Goal: Task Accomplishment & Management: Complete application form

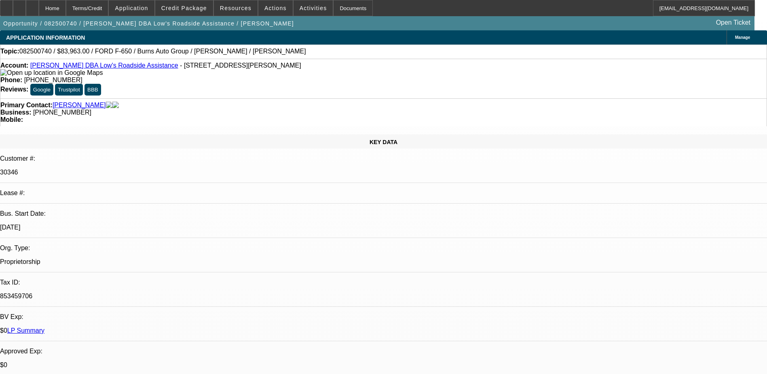
select select "0"
select select "6"
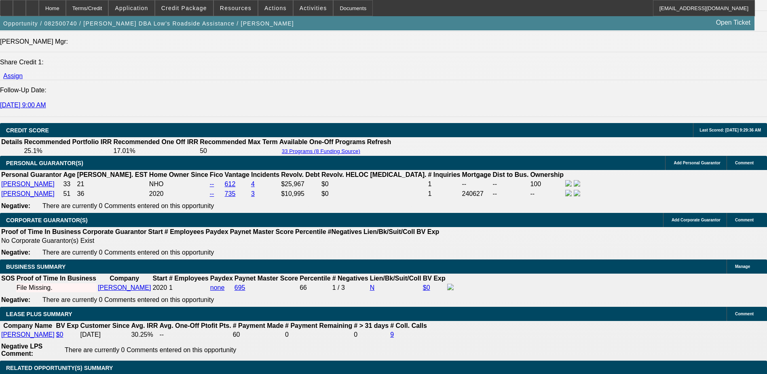
scroll to position [1173, 0]
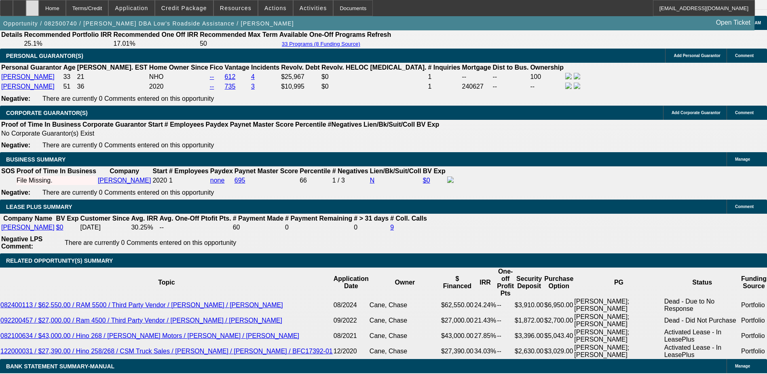
click at [39, 8] on div at bounding box center [32, 8] width 13 height 16
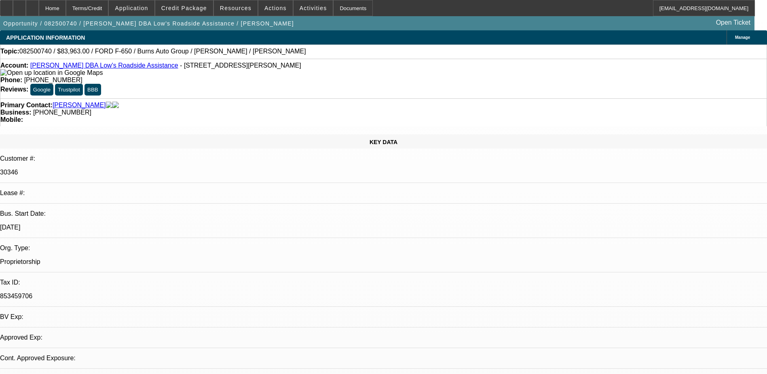
select select "0"
select select "1"
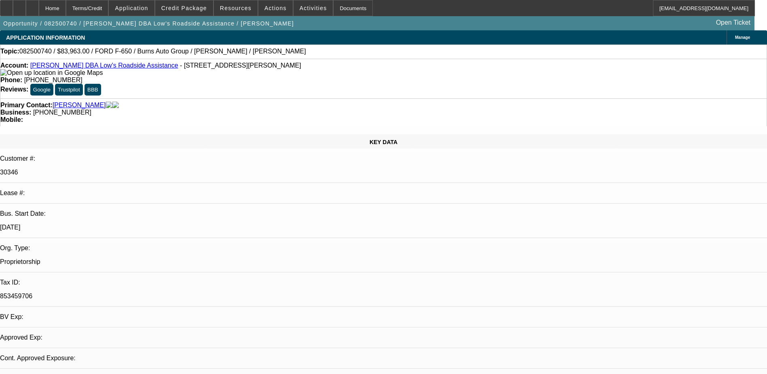
select select "6"
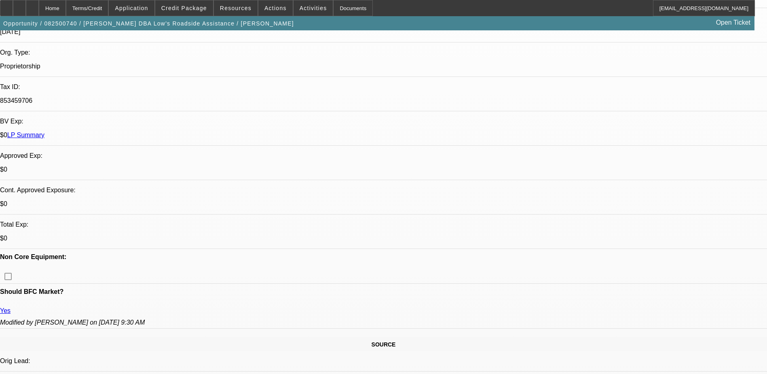
scroll to position [202, 0]
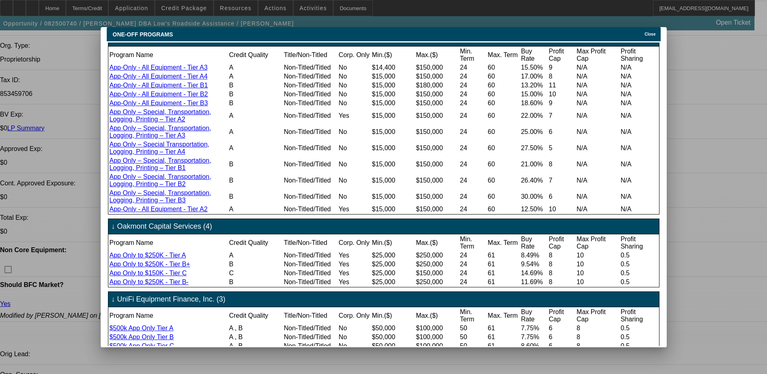
scroll to position [364, 0]
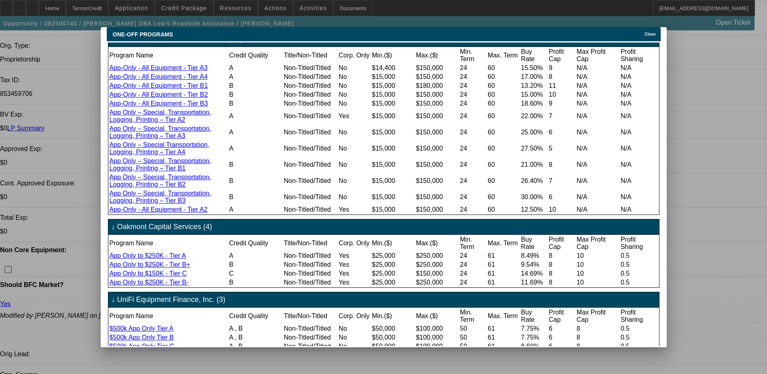
click at [652, 32] on span "Close" at bounding box center [650, 34] width 11 height 4
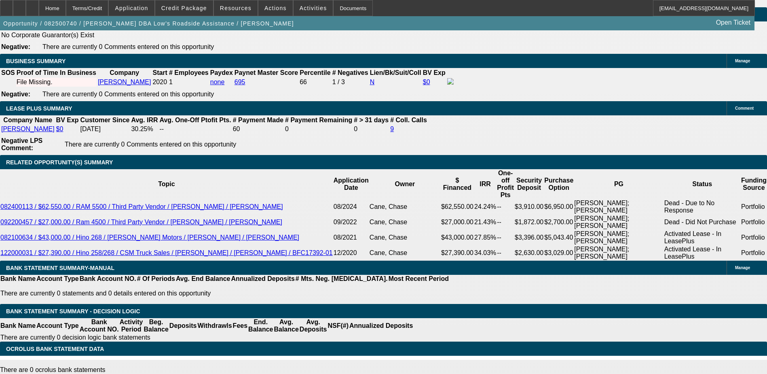
scroll to position [1213, 0]
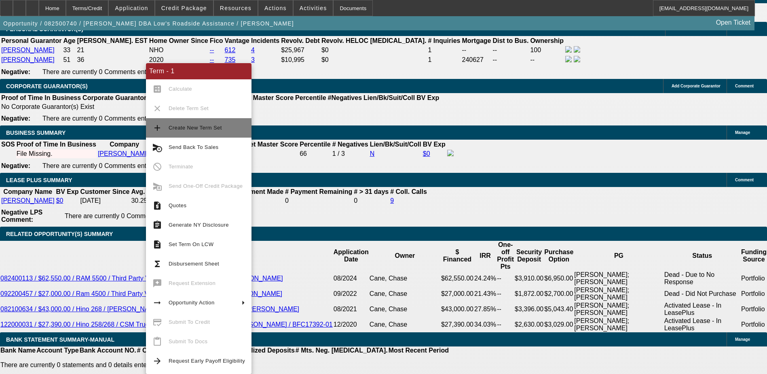
click at [197, 128] on span "Create New Term Set" at bounding box center [195, 128] width 53 height 6
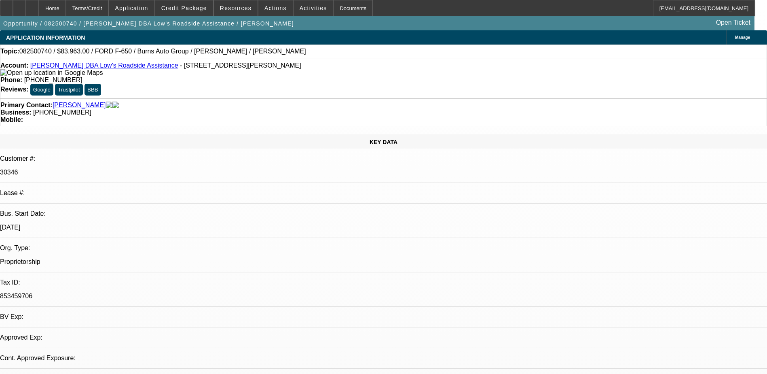
select select "0"
select select "6"
select select "0"
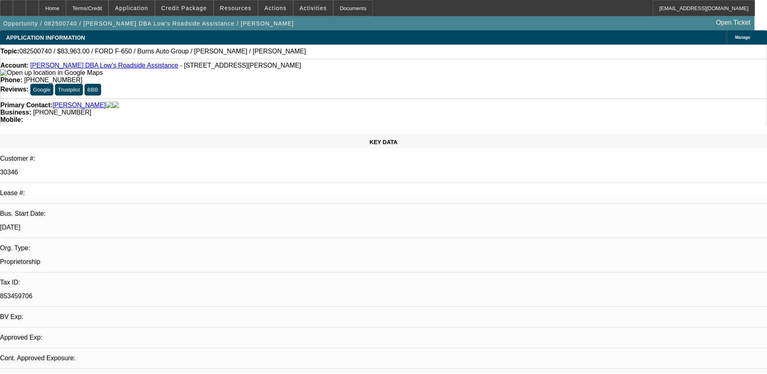
select select "0"
select select "6"
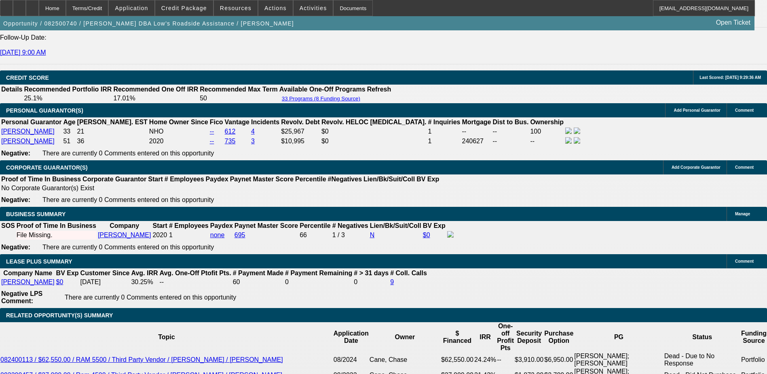
scroll to position [1294, 0]
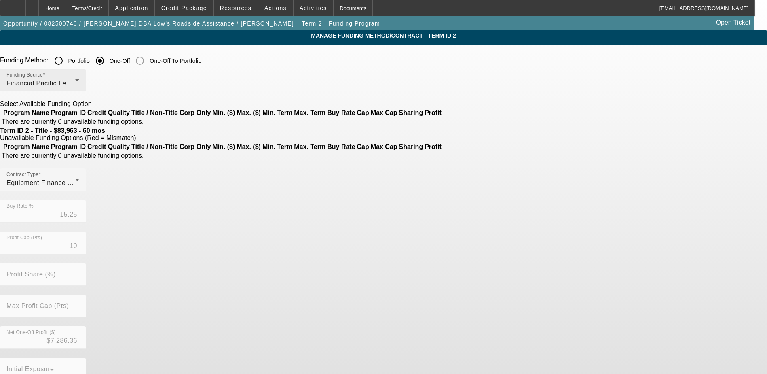
click at [75, 83] on div "Financial Pacific Leasing, Inc." at bounding box center [40, 83] width 69 height 10
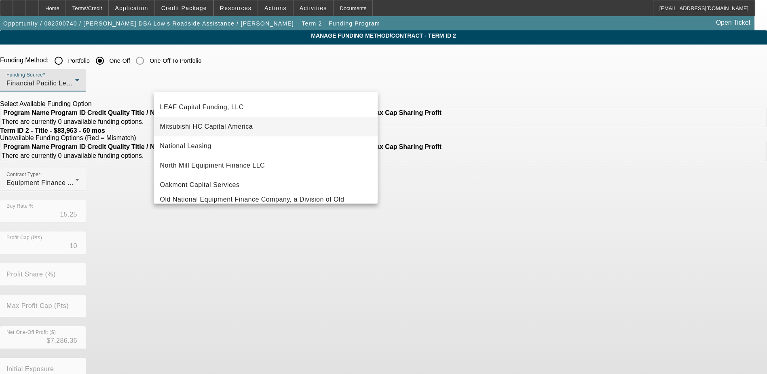
scroll to position [211, 0]
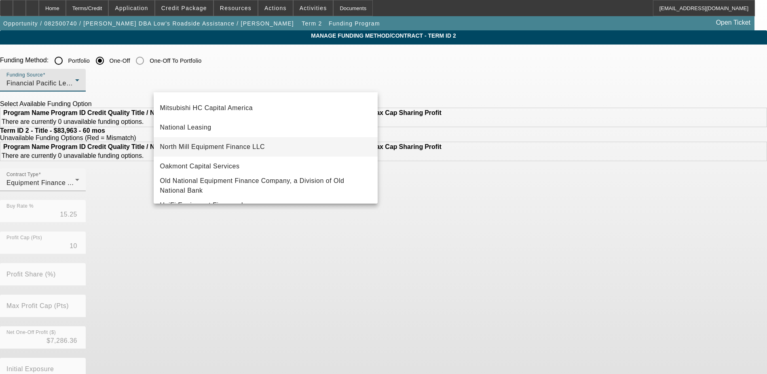
click at [243, 147] on span "North Mill Equipment Finance LLC" at bounding box center [212, 147] width 105 height 10
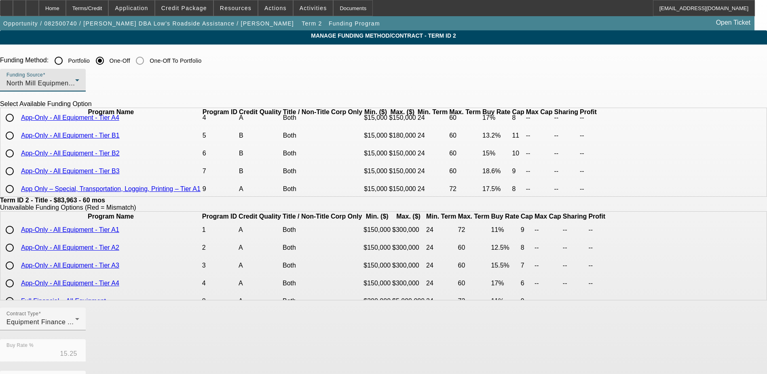
scroll to position [81, 0]
click at [18, 125] on input "radio" at bounding box center [10, 116] width 16 height 16
radio input "true"
type input "13.20"
type input "11"
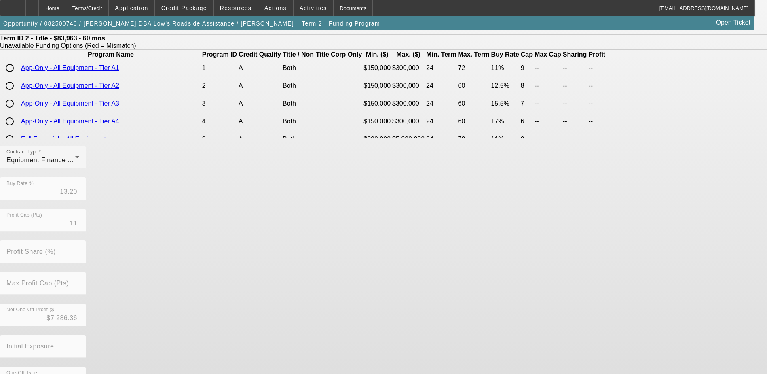
scroll to position [186, 0]
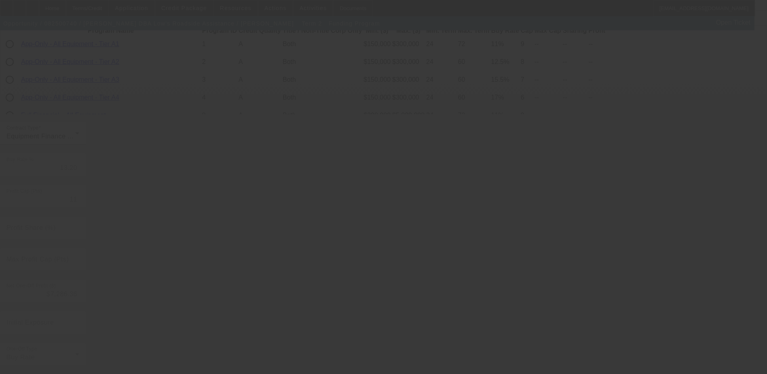
type input "15.25"
type input "10"
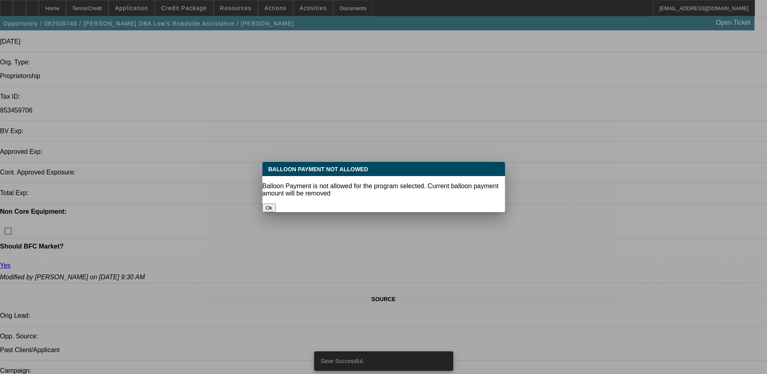
select select "0"
select select "6"
select select "0"
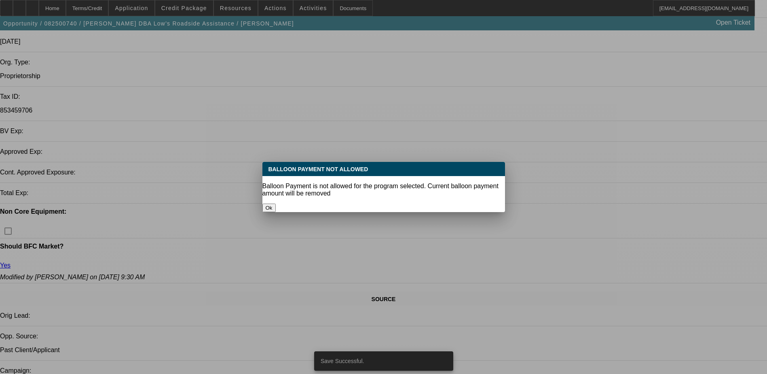
select select "0"
select select "6"
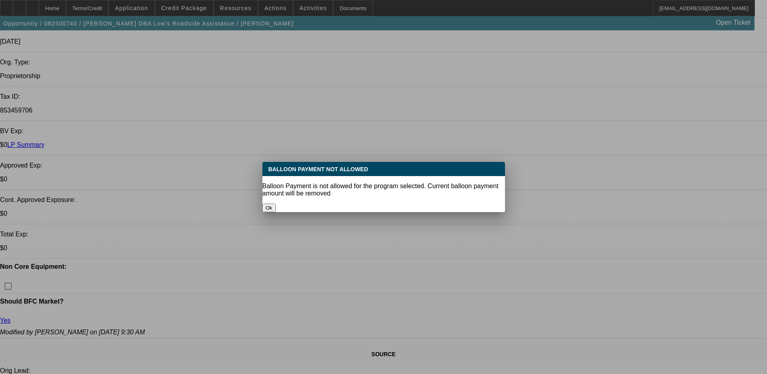
click at [276, 203] on button "Ok" at bounding box center [268, 207] width 13 height 8
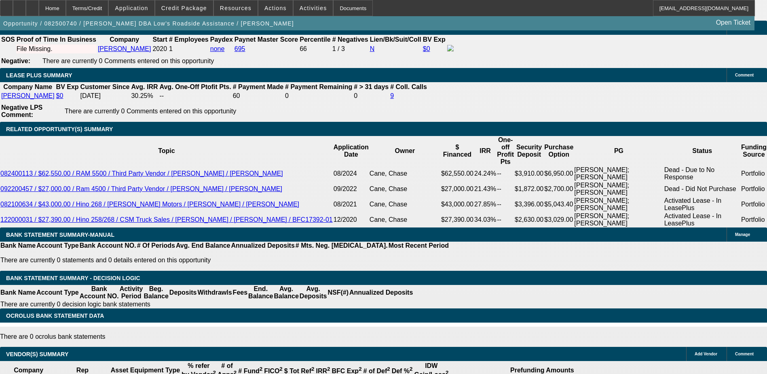
scroll to position [1197, 0]
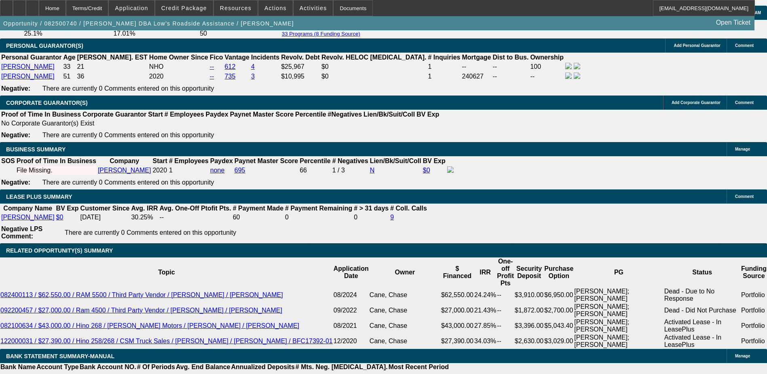
type input "2"
type input "UNKNOWN"
type input "20"
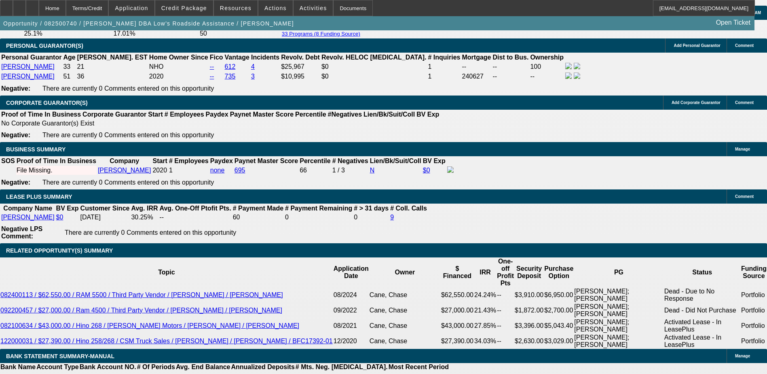
type input "2000"
type input "15.1"
type input "200"
type input "2"
type input "1995"
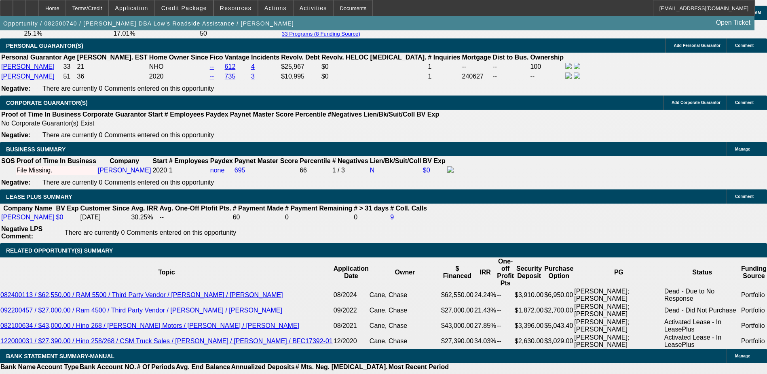
type input "14.9"
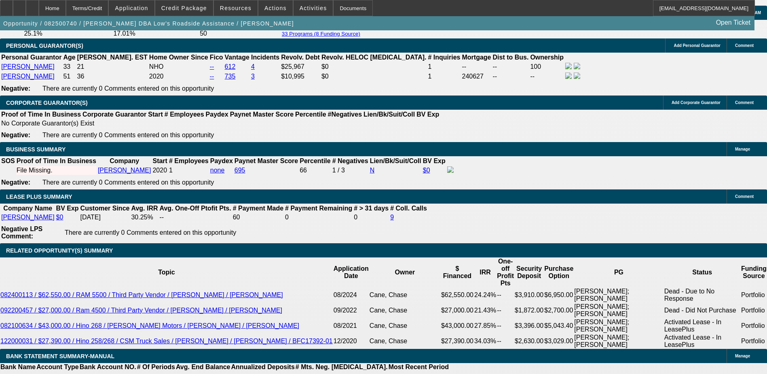
type input "2"
type input "2100"
type input "17.3"
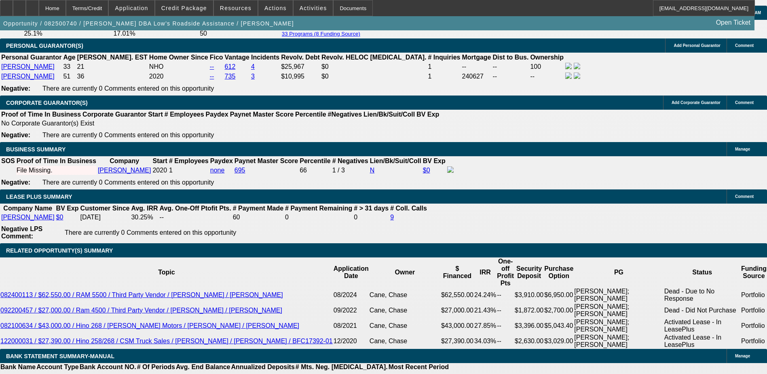
type input "2"
type input "2048"
type input "16.1"
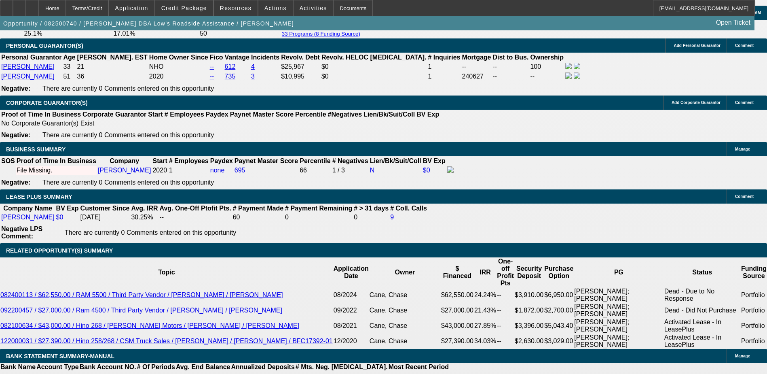
type input "204"
type input "2049"
type input "16.2"
type input "$2,049.00"
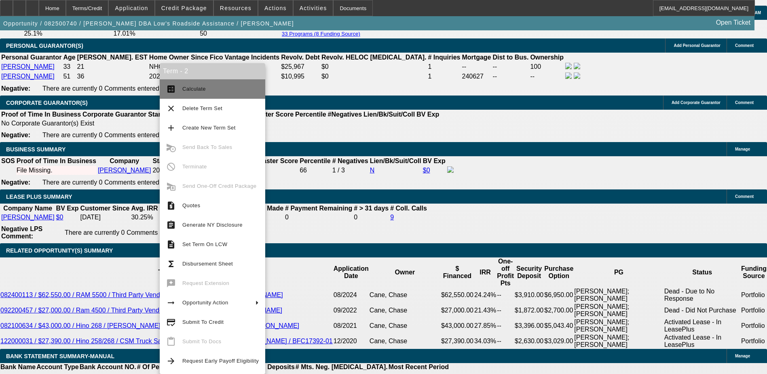
click at [188, 93] on span "Calculate" at bounding box center [220, 89] width 76 height 10
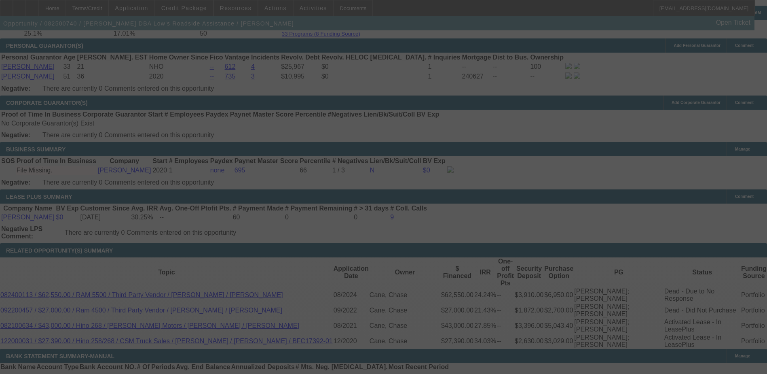
select select "0"
select select "6"
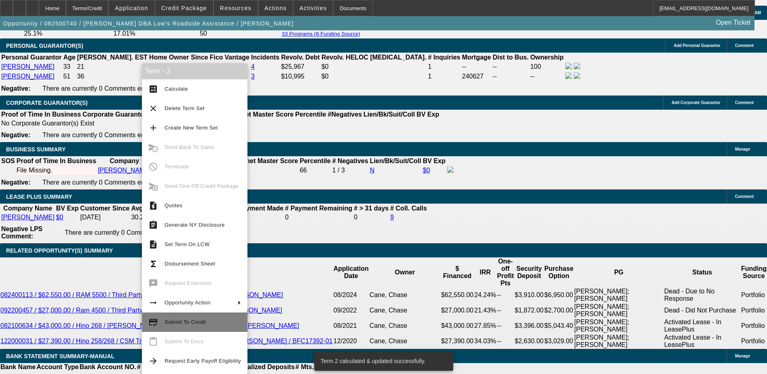
click at [190, 317] on span "Submit To Credit" at bounding box center [203, 322] width 76 height 10
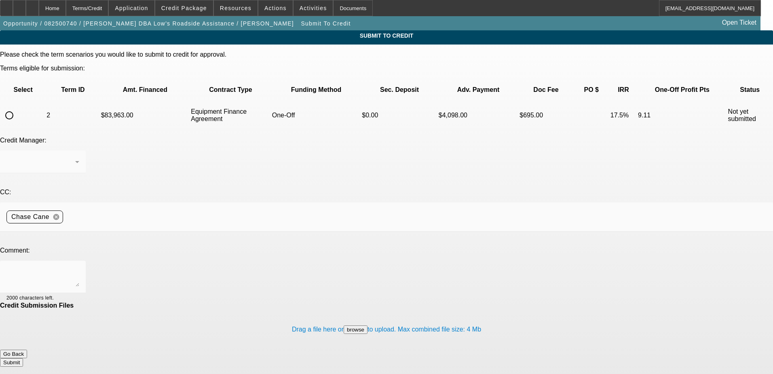
click at [17, 107] on input "radio" at bounding box center [9, 115] width 16 height 16
radio input "true"
click at [79, 267] on textarea at bounding box center [42, 276] width 73 height 19
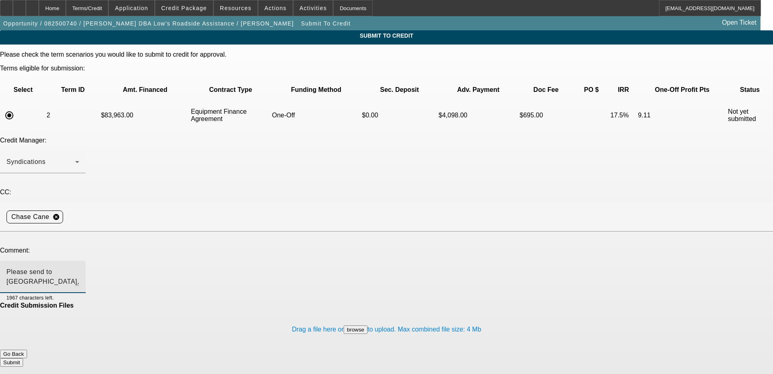
type textarea "Please send to North Mill. Thanks"
click at [23, 358] on button "Submit" at bounding box center [11, 362] width 23 height 8
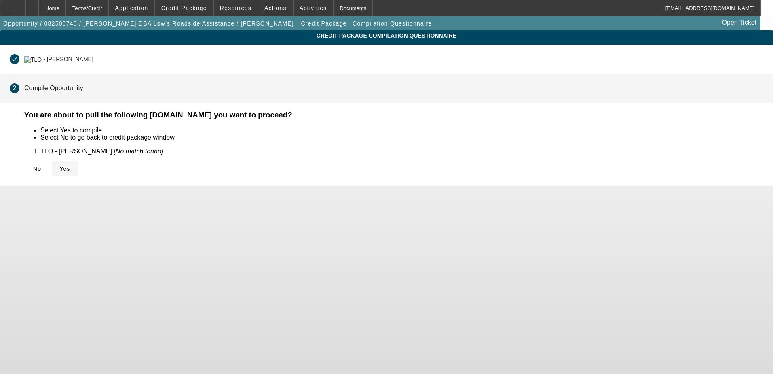
click at [70, 168] on span "Yes" at bounding box center [64, 168] width 11 height 6
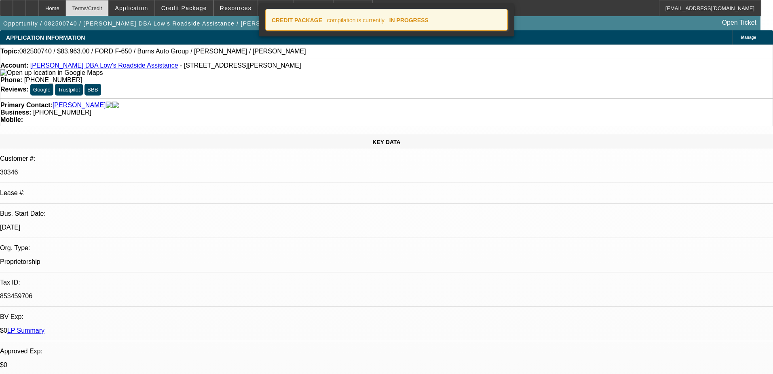
select select "0"
select select "6"
select select "0"
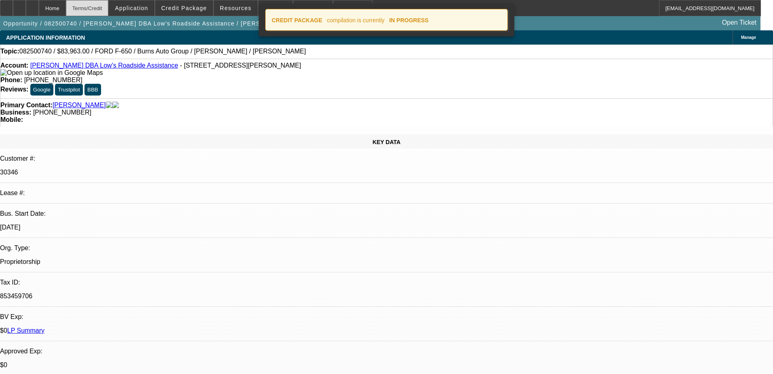
select select "0"
select select "6"
select select "0"
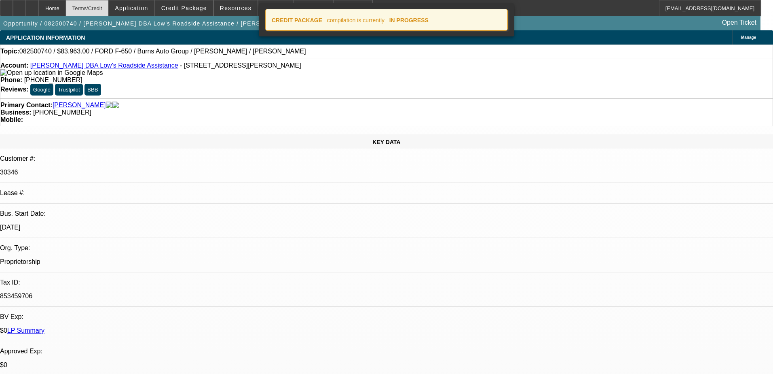
select select "0"
select select "6"
